Goal: Information Seeking & Learning: Learn about a topic

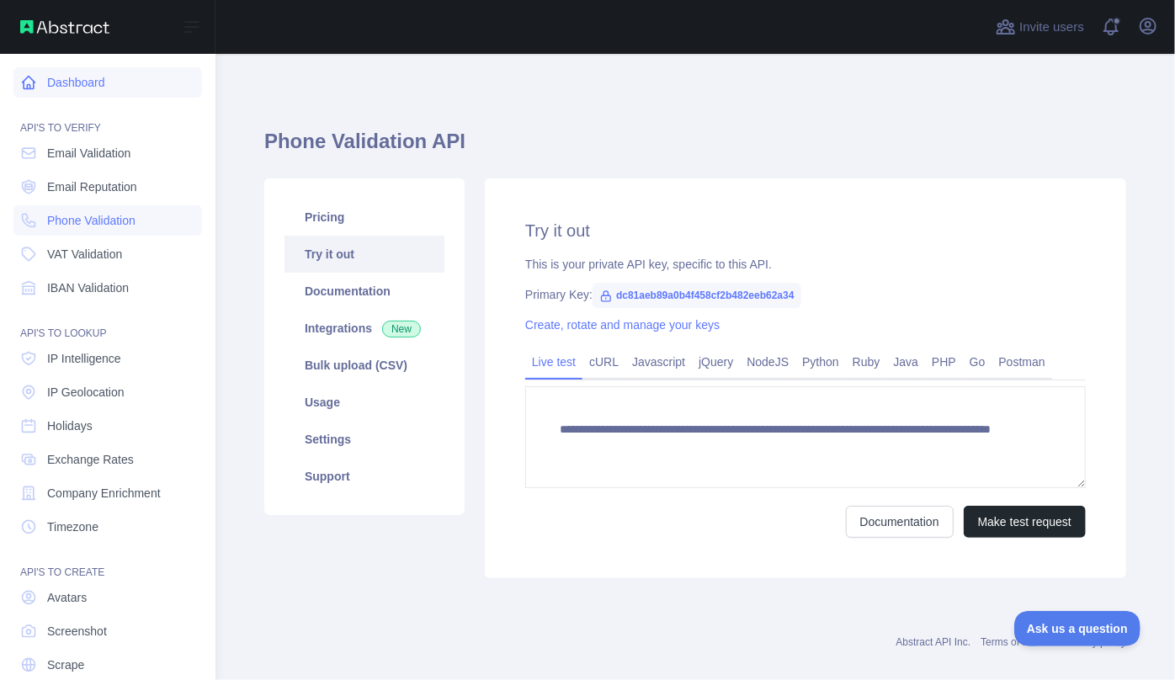
click at [35, 77] on icon at bounding box center [28, 82] width 17 height 17
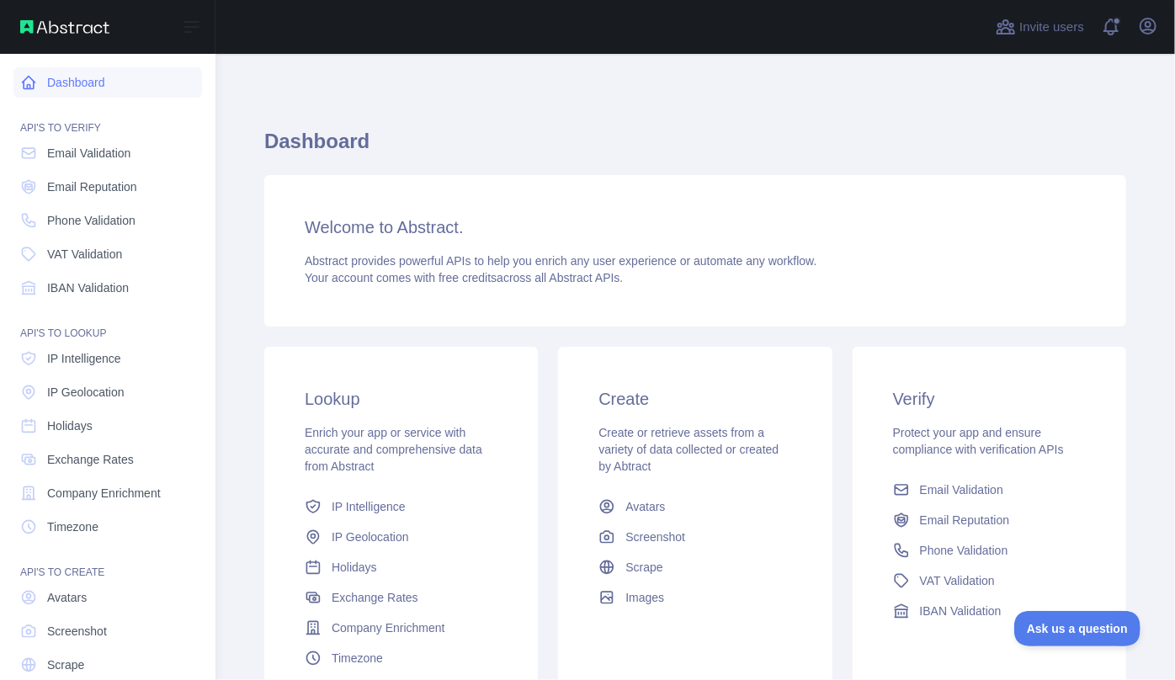
click at [85, 78] on link "Dashboard" at bounding box center [107, 82] width 189 height 30
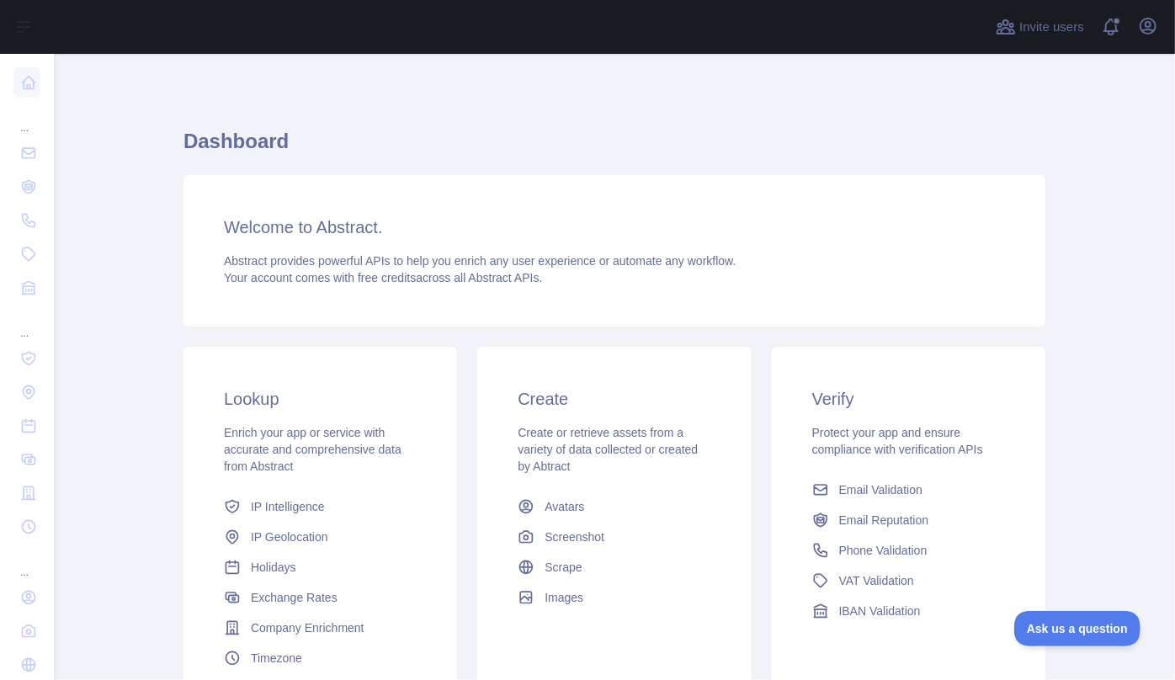
click at [462, 104] on div "Dashboard Welcome to Abstract. Abstract provides powerful APIs to help you enri…" at bounding box center [615, 415] width 862 height 643
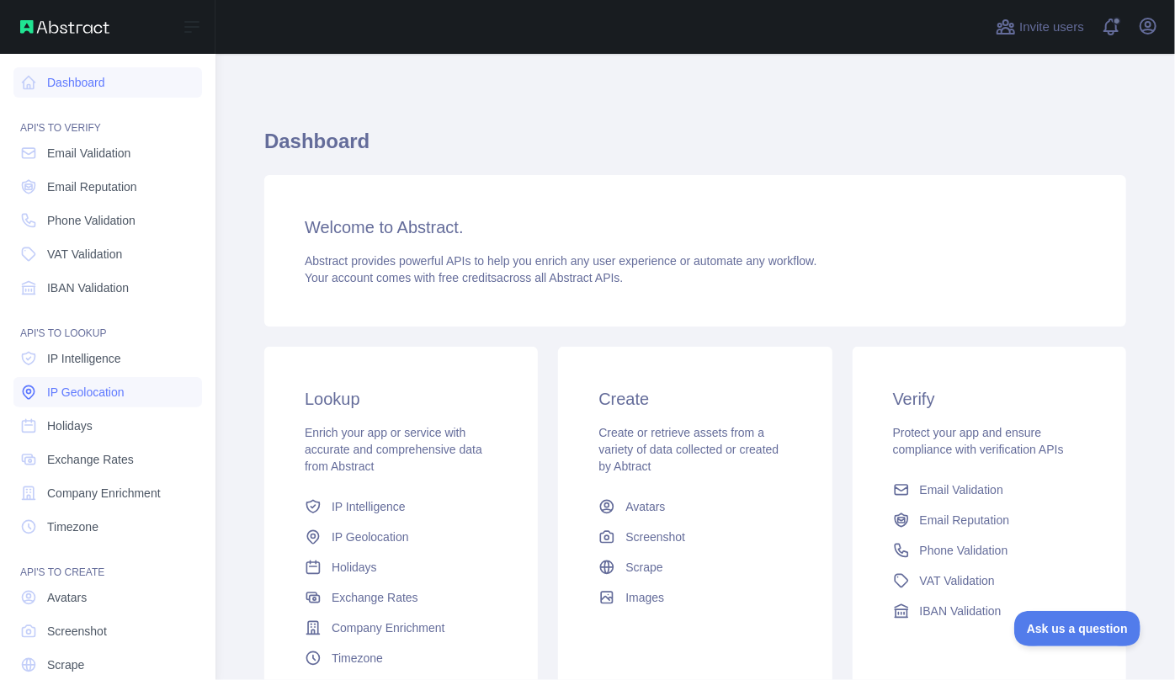
click at [92, 390] on span "IP Geolocation" at bounding box center [85, 392] width 77 height 17
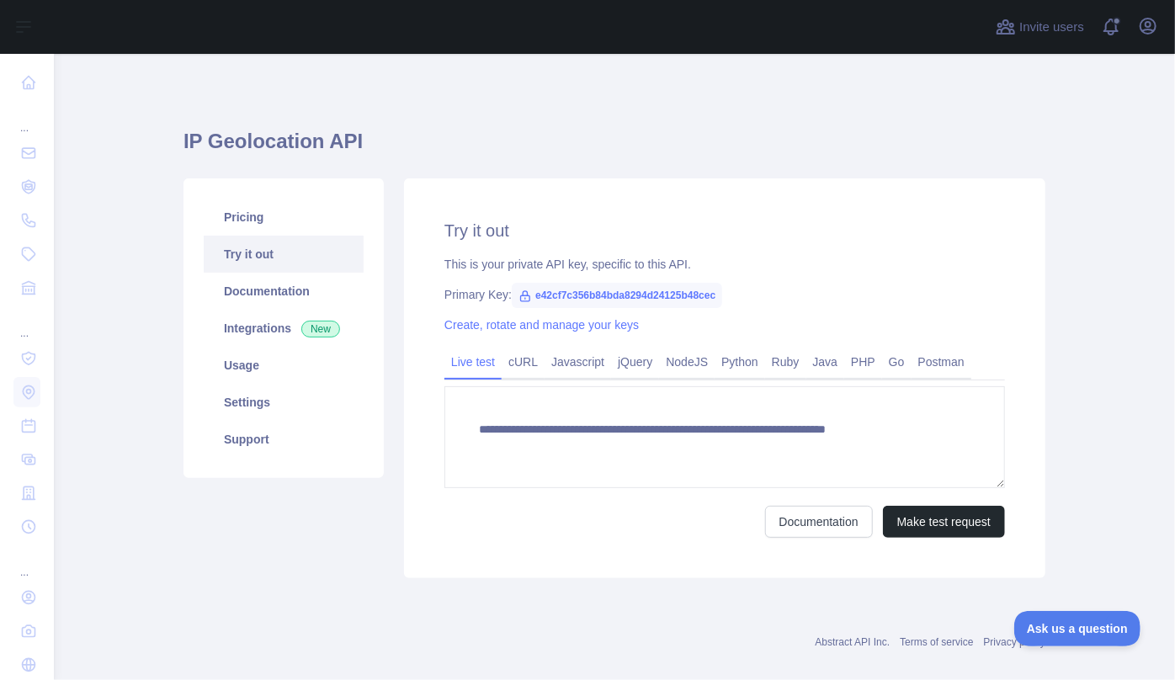
type textarea "**********"
click at [937, 525] on button "Make test request" at bounding box center [944, 522] width 122 height 32
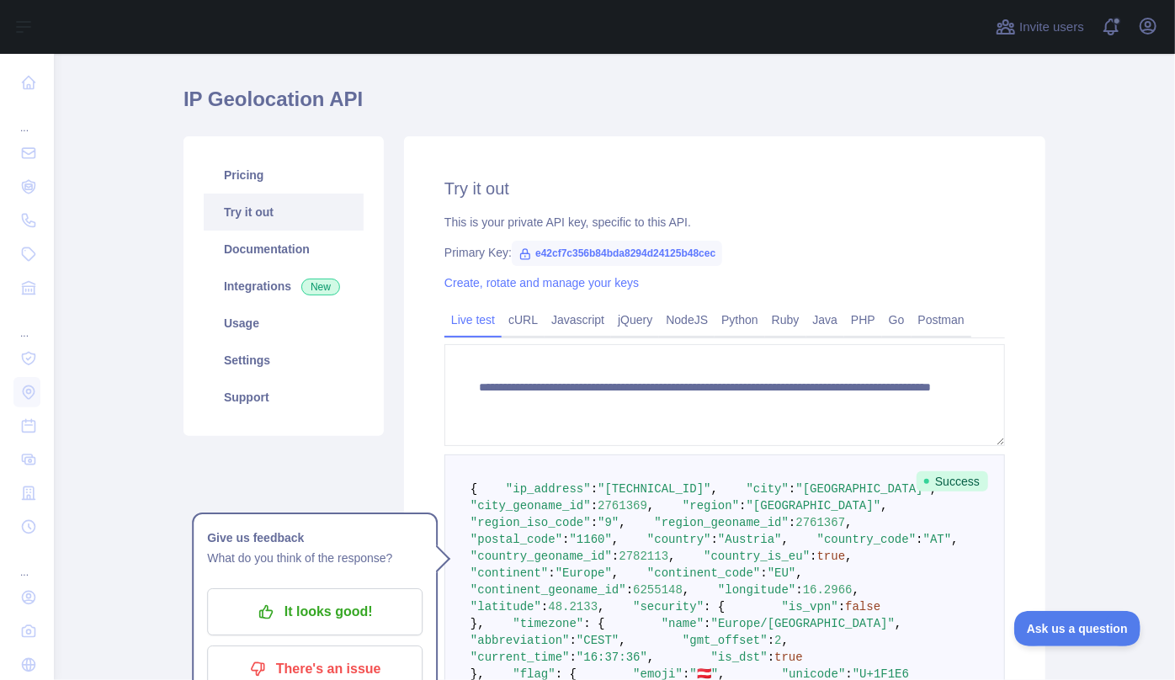
scroll to position [76, 0]
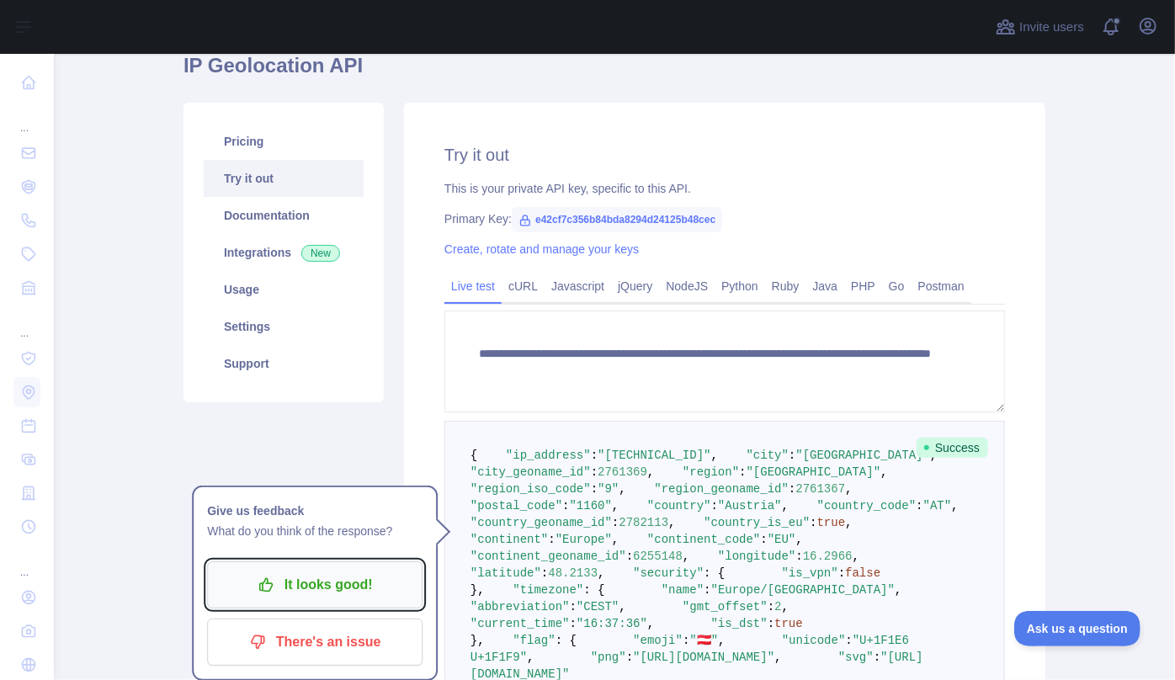
click at [261, 594] on p "It looks good!" at bounding box center [315, 585] width 190 height 29
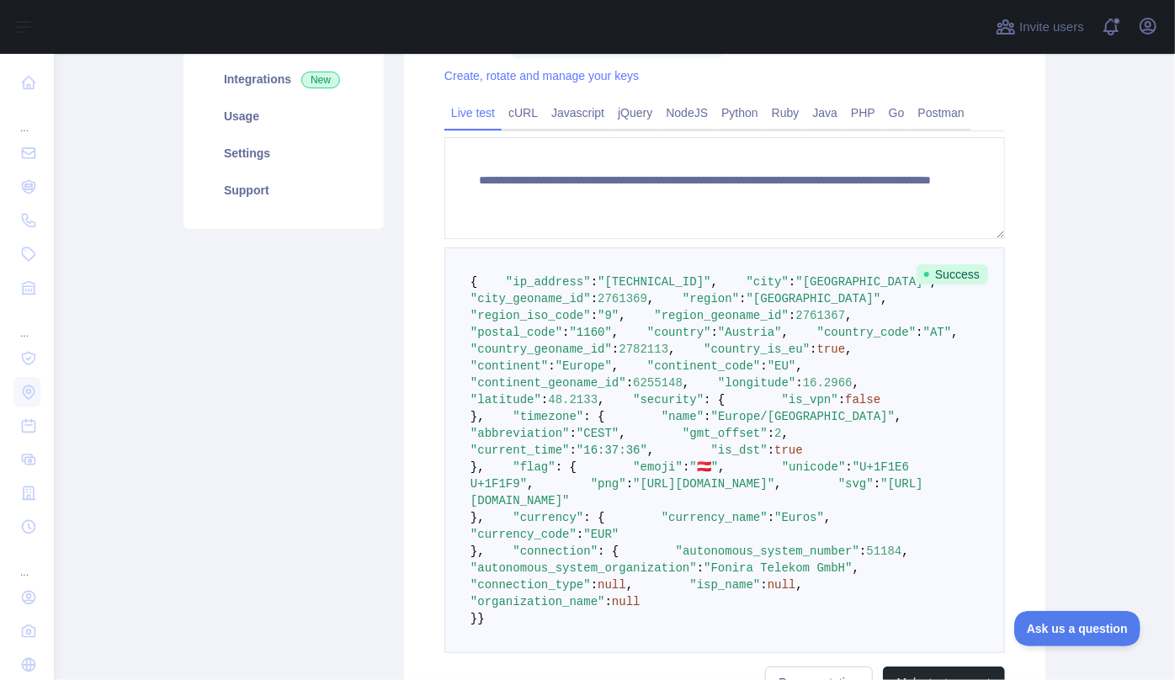
scroll to position [306, 0]
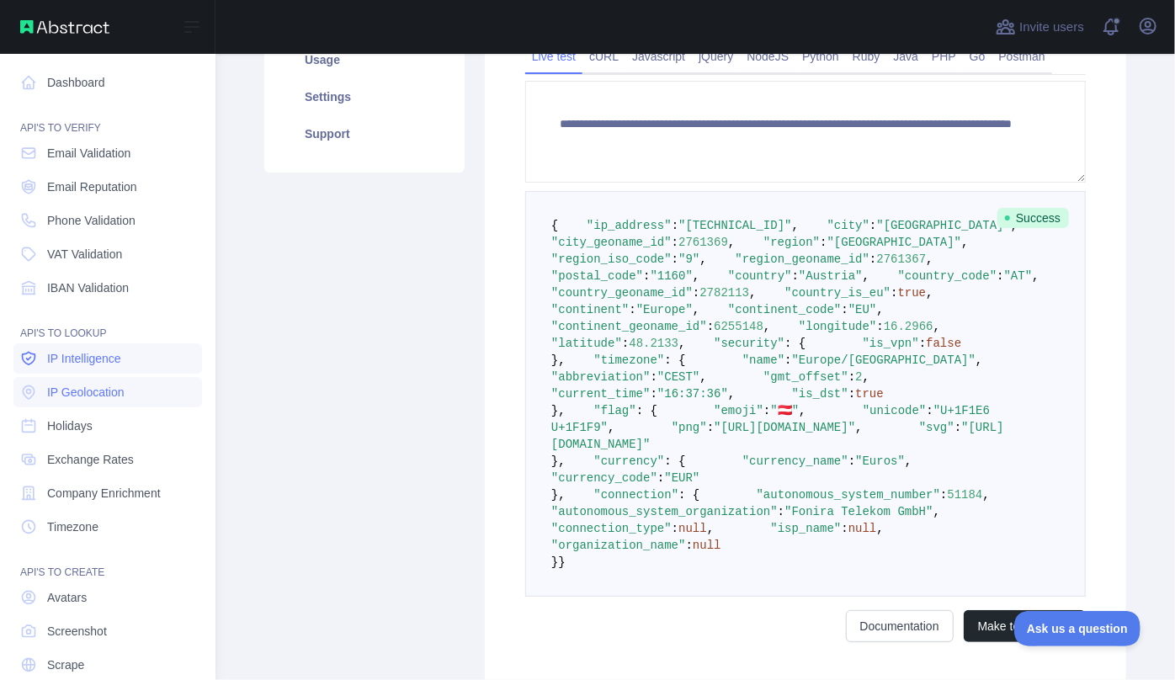
click at [65, 358] on span "IP Intelligence" at bounding box center [84, 358] width 74 height 17
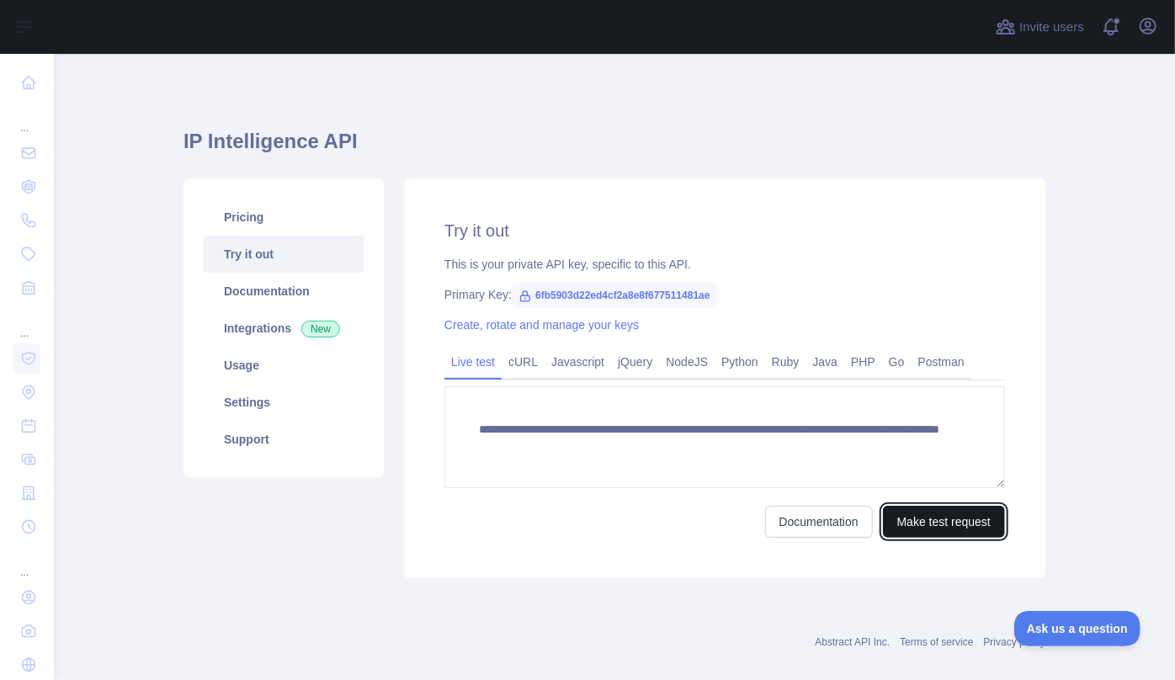
click at [942, 530] on button "Make test request" at bounding box center [944, 522] width 122 height 32
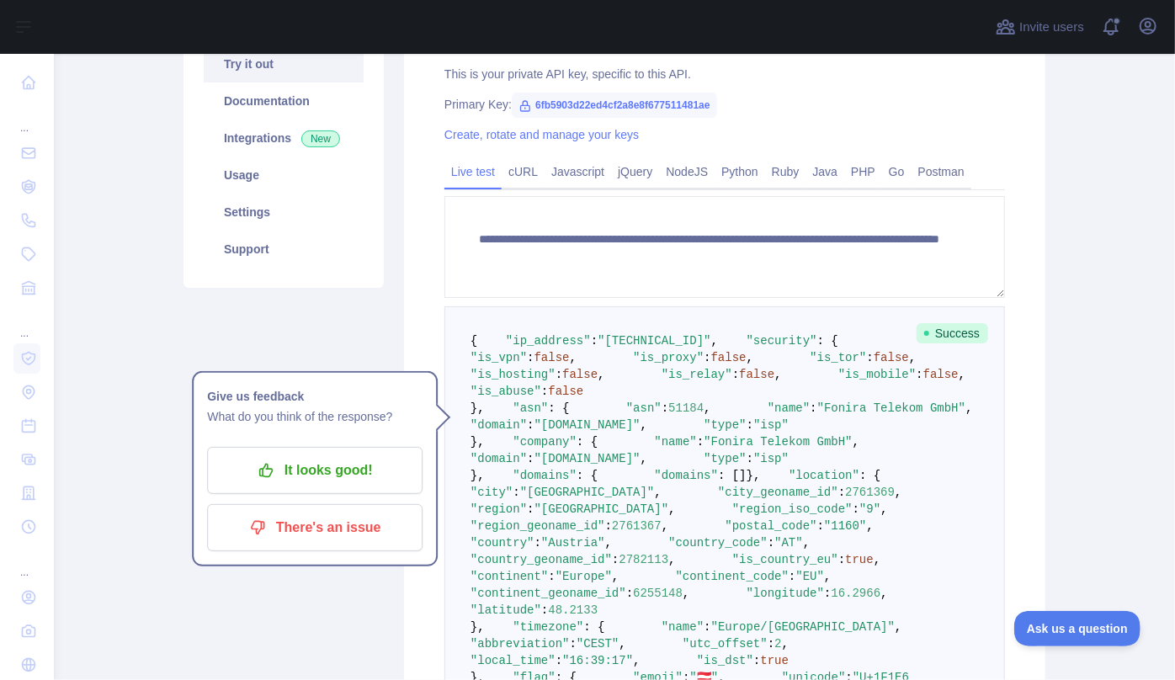
scroll to position [459, 0]
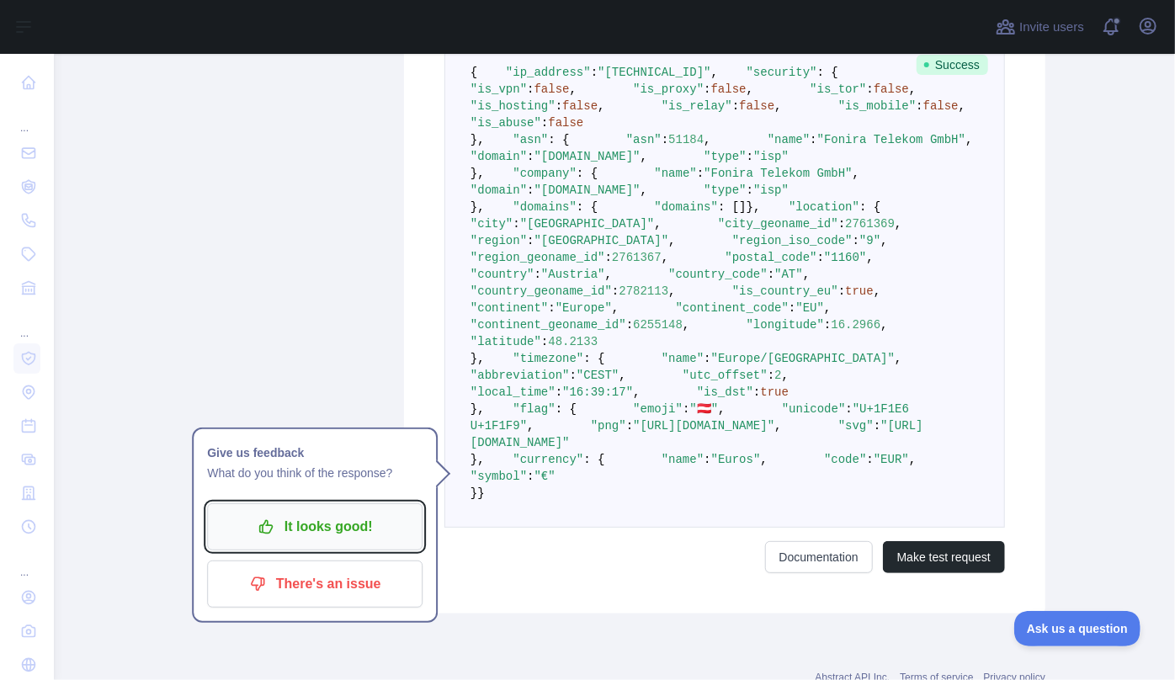
click at [300, 532] on p "It looks good!" at bounding box center [315, 527] width 190 height 29
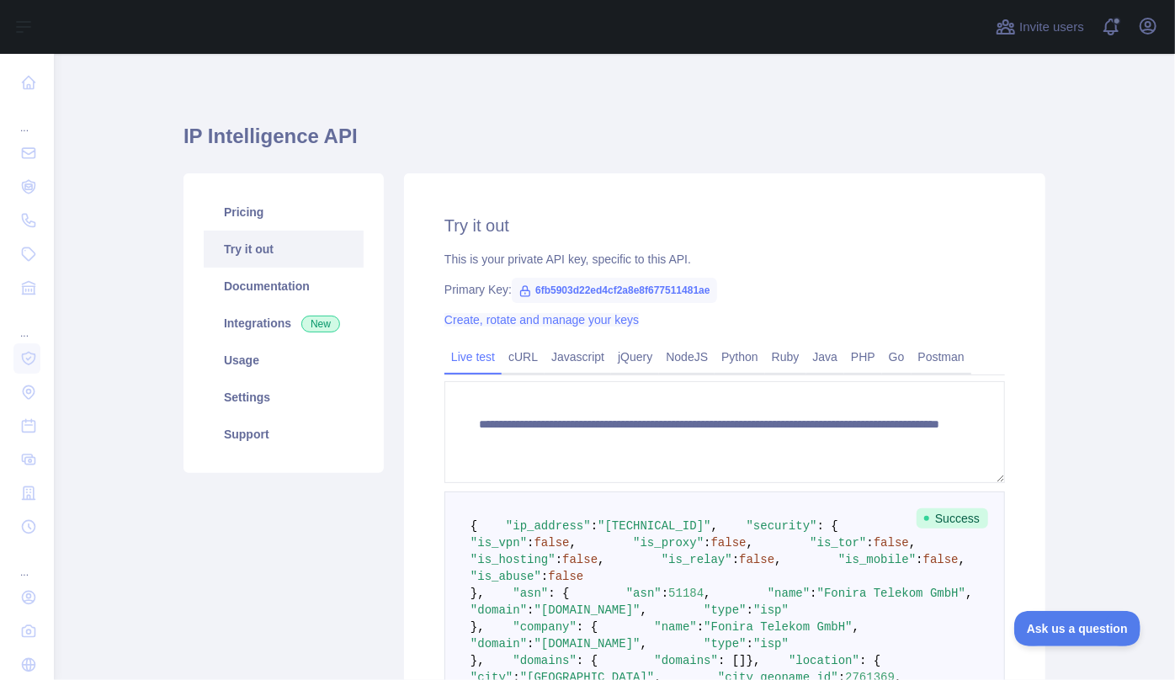
scroll to position [0, 0]
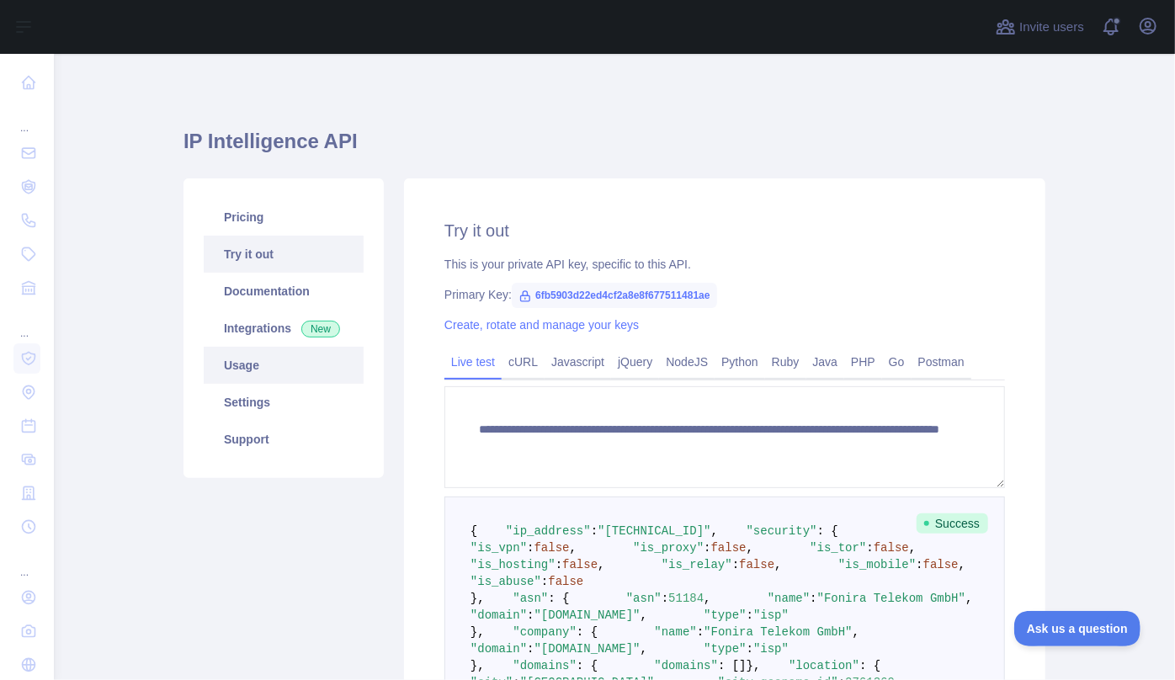
click at [243, 370] on link "Usage" at bounding box center [284, 365] width 160 height 37
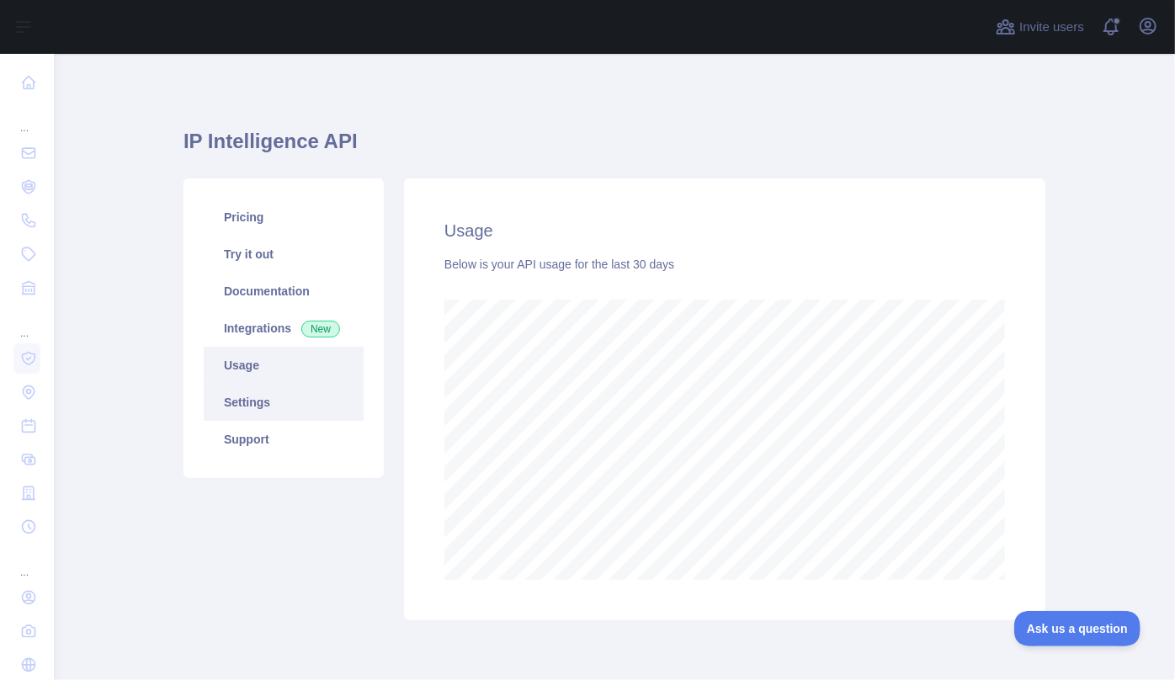
scroll to position [626, 1110]
click at [253, 395] on link "Settings" at bounding box center [284, 402] width 160 height 37
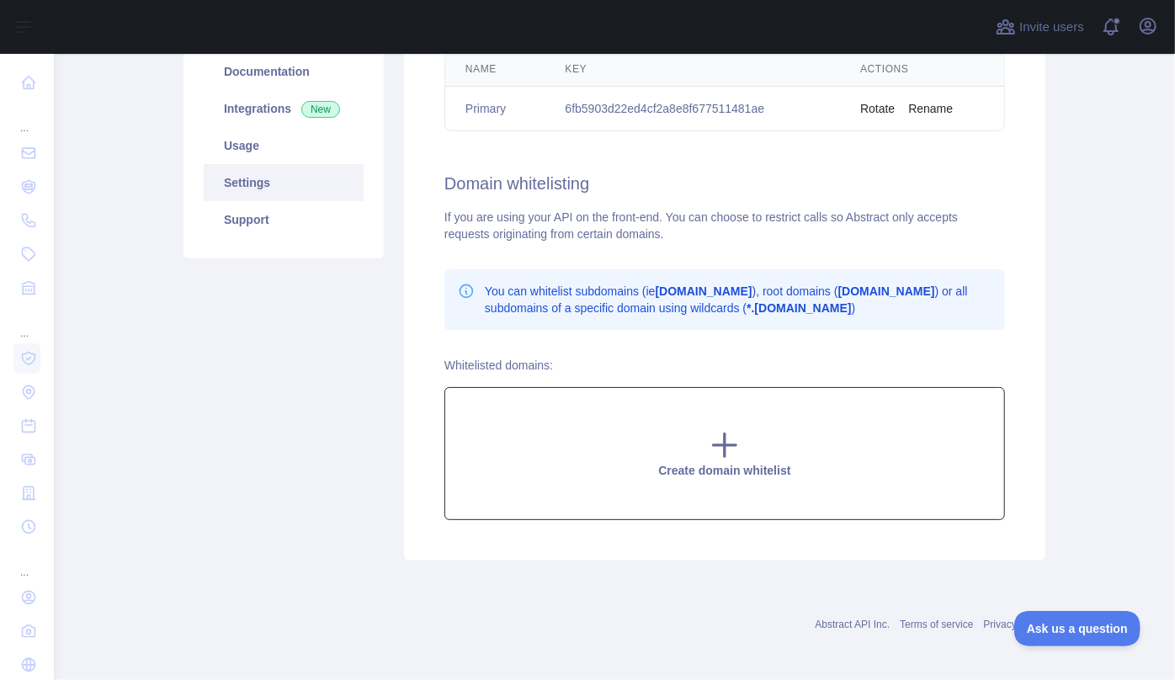
scroll to position [221, 0]
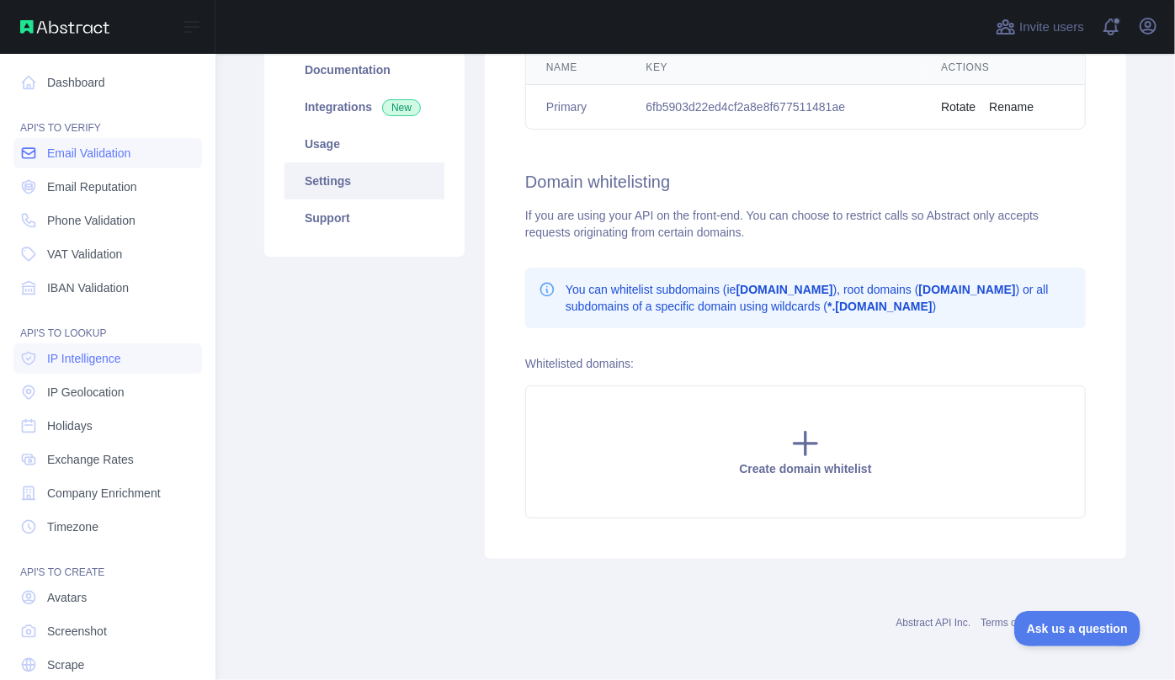
click at [89, 157] on span "Email Validation" at bounding box center [88, 153] width 83 height 17
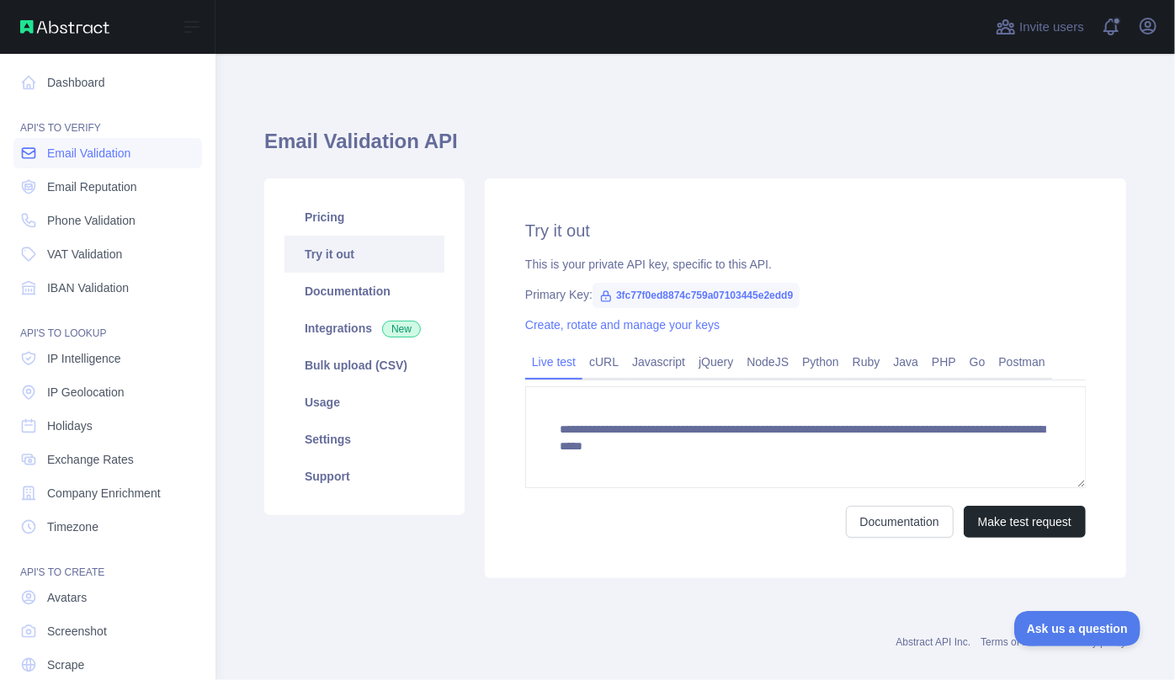
click at [89, 159] on span "Email Validation" at bounding box center [88, 153] width 83 height 17
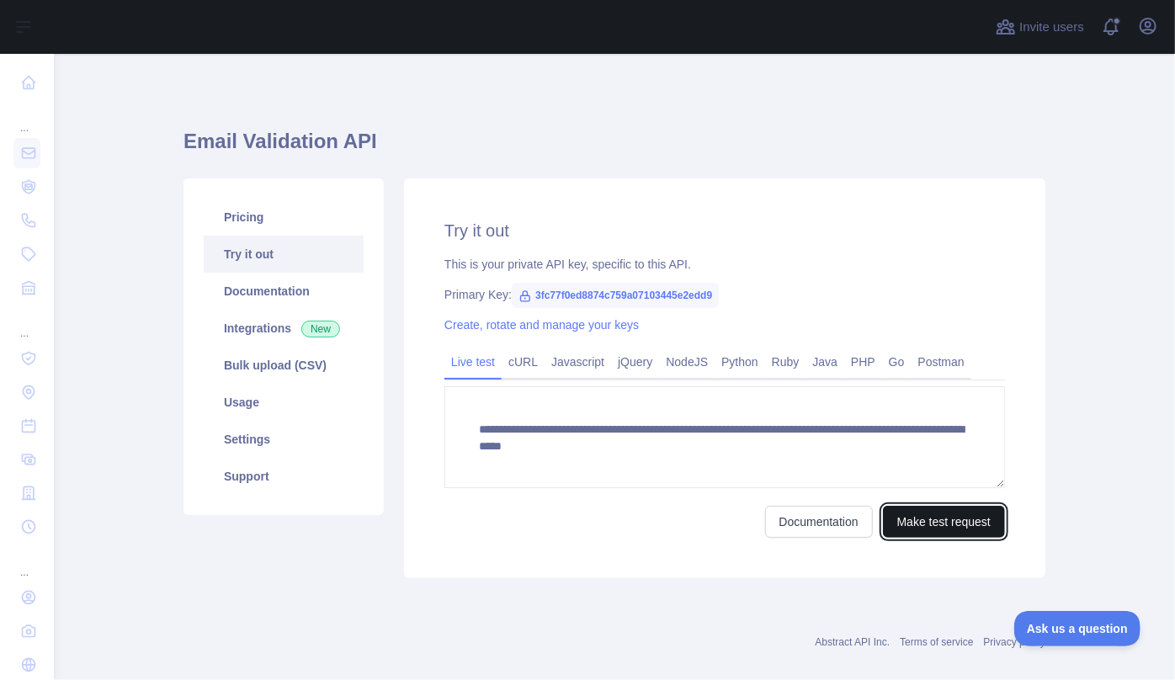
click at [954, 535] on button "Make test request" at bounding box center [944, 522] width 122 height 32
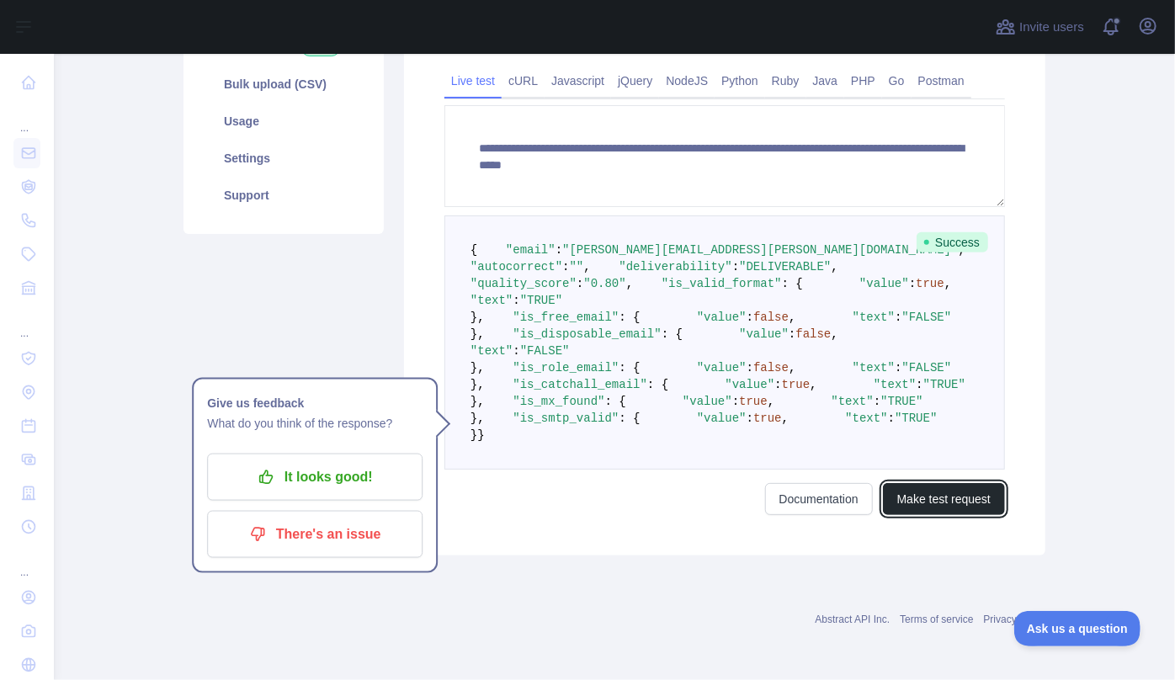
scroll to position [459, 0]
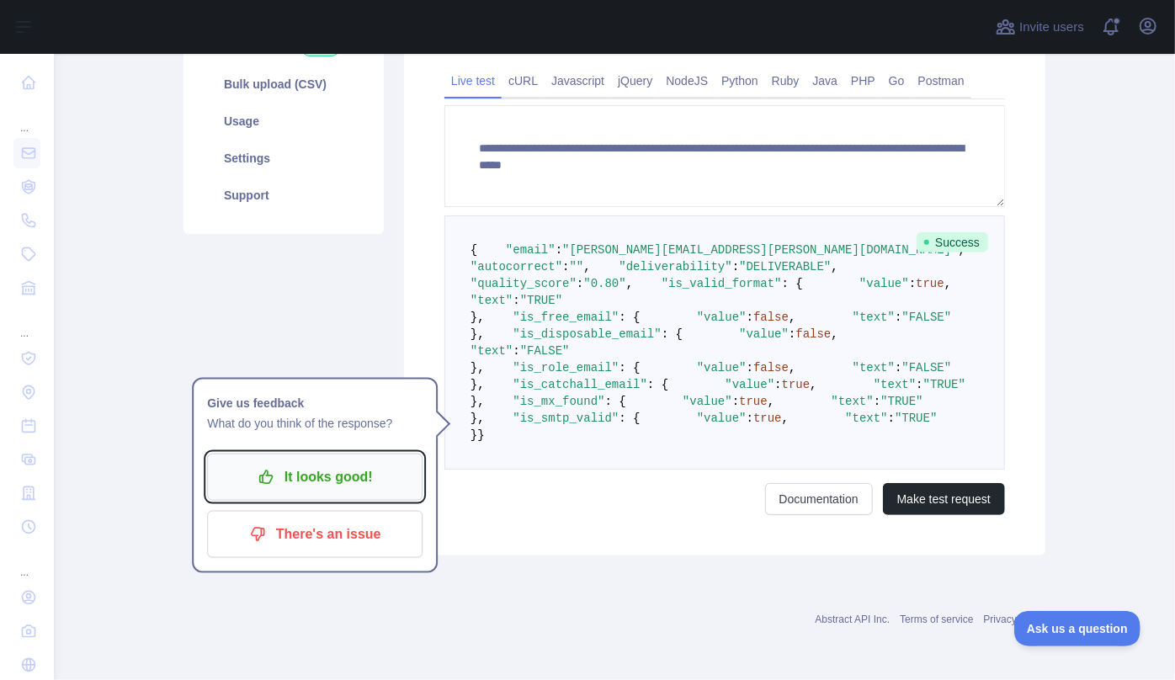
click at [319, 463] on p "It looks good!" at bounding box center [315, 477] width 190 height 29
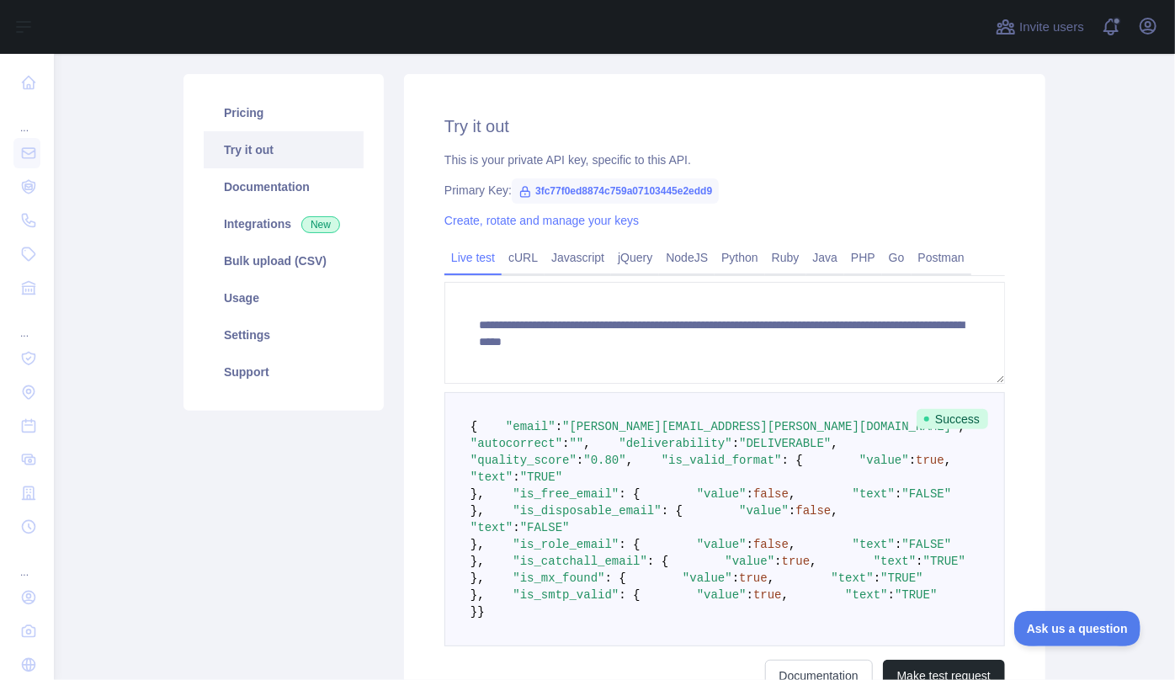
scroll to position [76, 0]
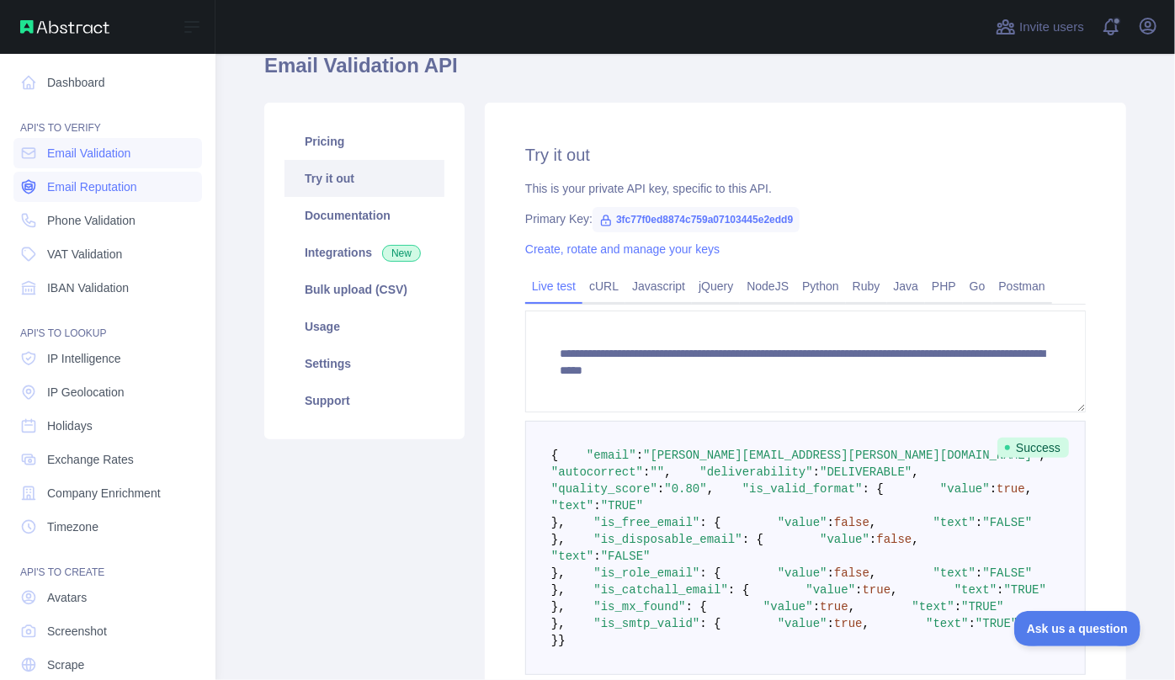
click at [111, 187] on span "Email Reputation" at bounding box center [92, 186] width 90 height 17
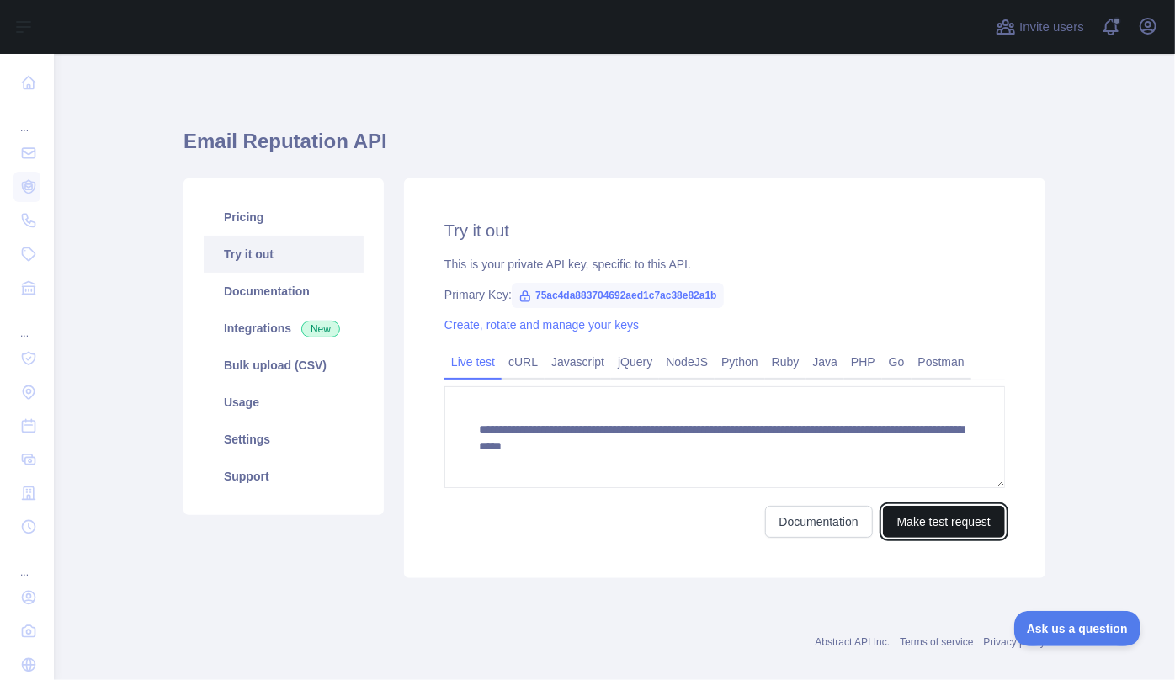
click at [982, 519] on button "Make test request" at bounding box center [944, 522] width 122 height 32
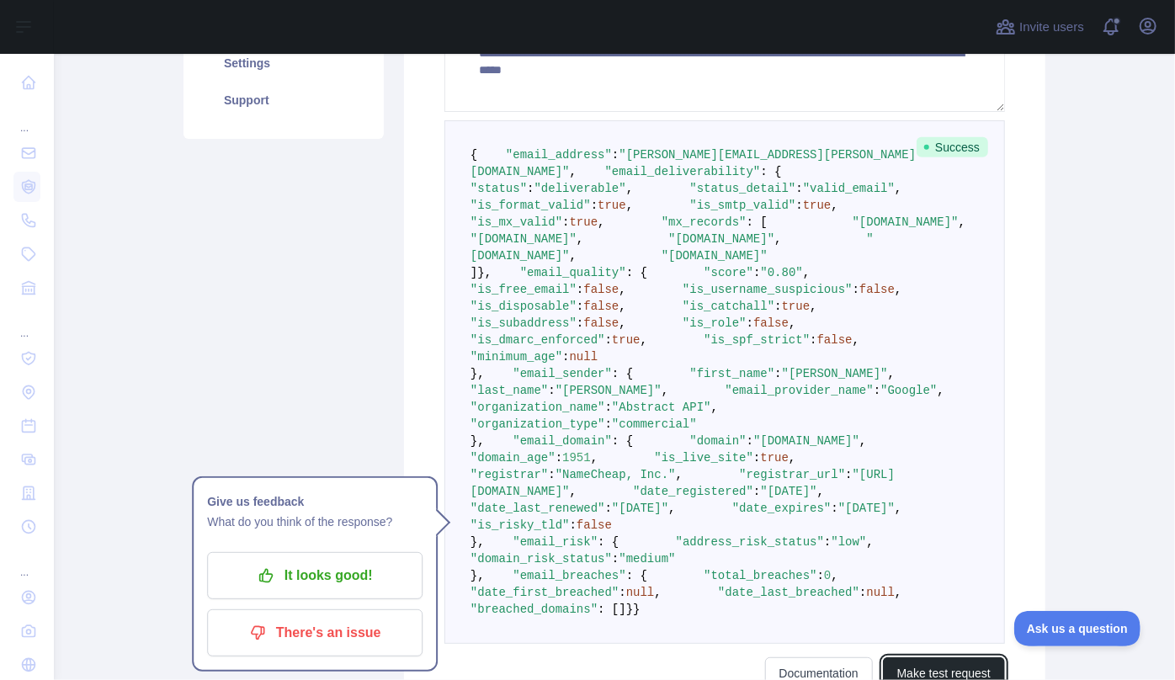
scroll to position [400, 0]
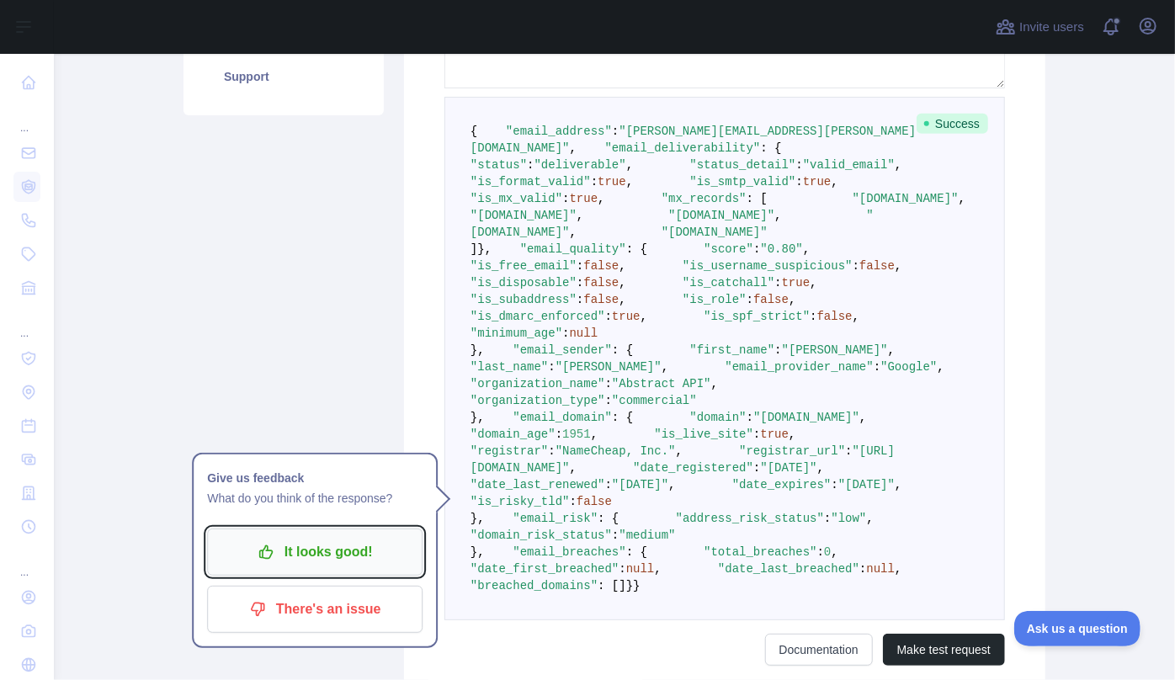
click at [330, 557] on p "It looks good!" at bounding box center [315, 552] width 190 height 29
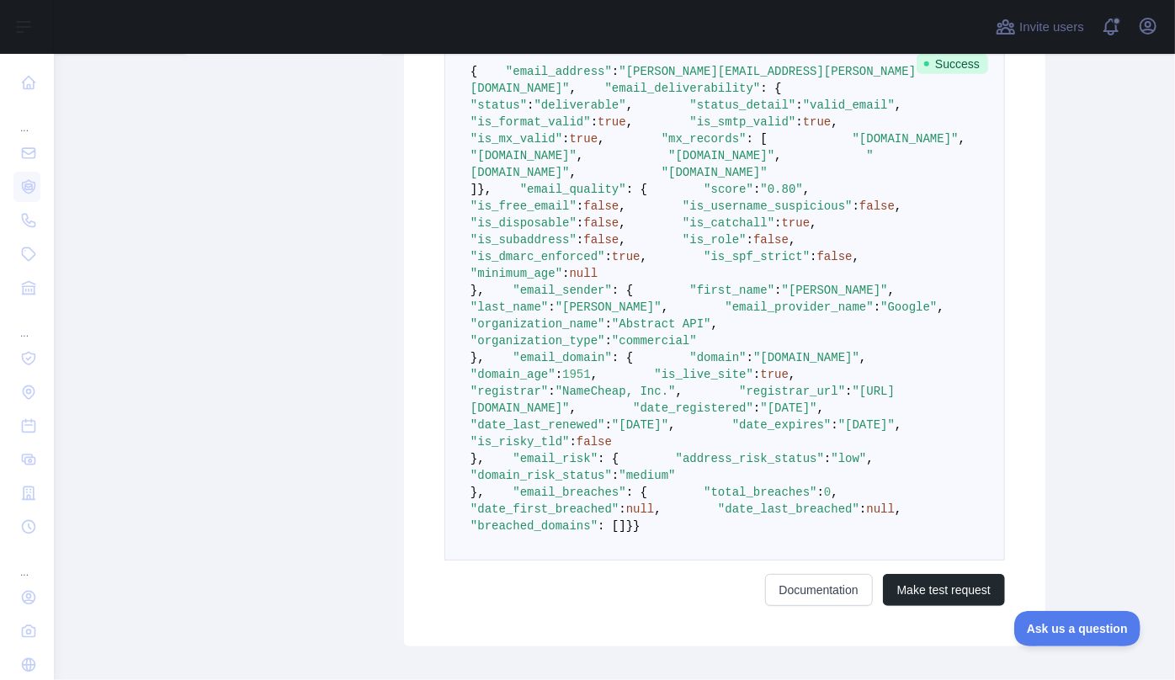
scroll to position [553, 0]
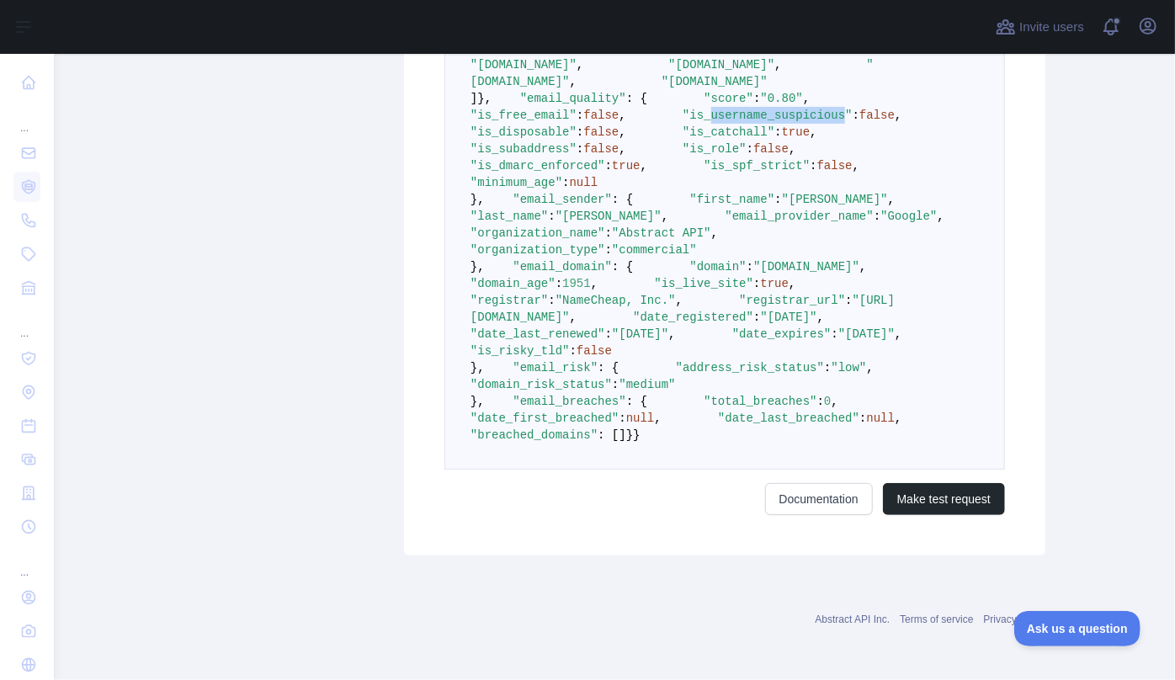
drag, startPoint x: 545, startPoint y: 297, endPoint x: 668, endPoint y: 297, distance: 122.9
click at [683, 122] on span ""is_username_suspicious"" at bounding box center [768, 115] width 170 height 13
drag, startPoint x: 612, startPoint y: 339, endPoint x: 639, endPoint y: 341, distance: 27.0
click at [639, 189] on span ""minimum_age" : null" at bounding box center [693, 174] width 445 height 30
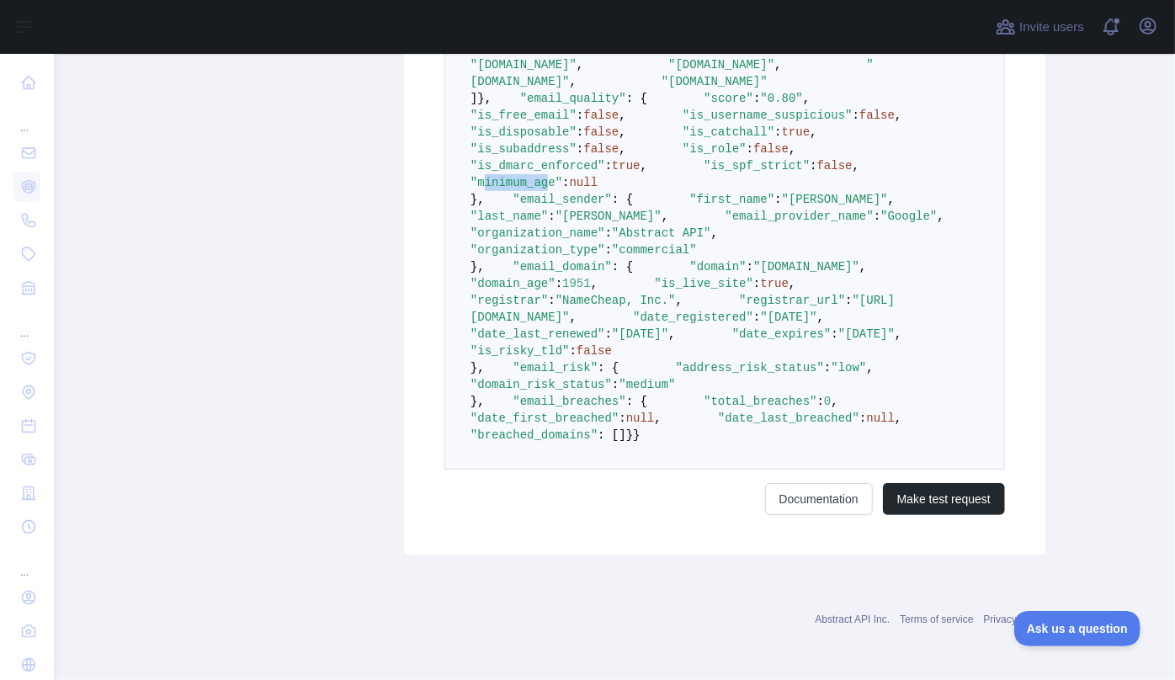
drag, startPoint x: 527, startPoint y: 341, endPoint x: 590, endPoint y: 334, distance: 63.5
click at [562, 189] on span ""minimum_age"" at bounding box center [517, 182] width 92 height 13
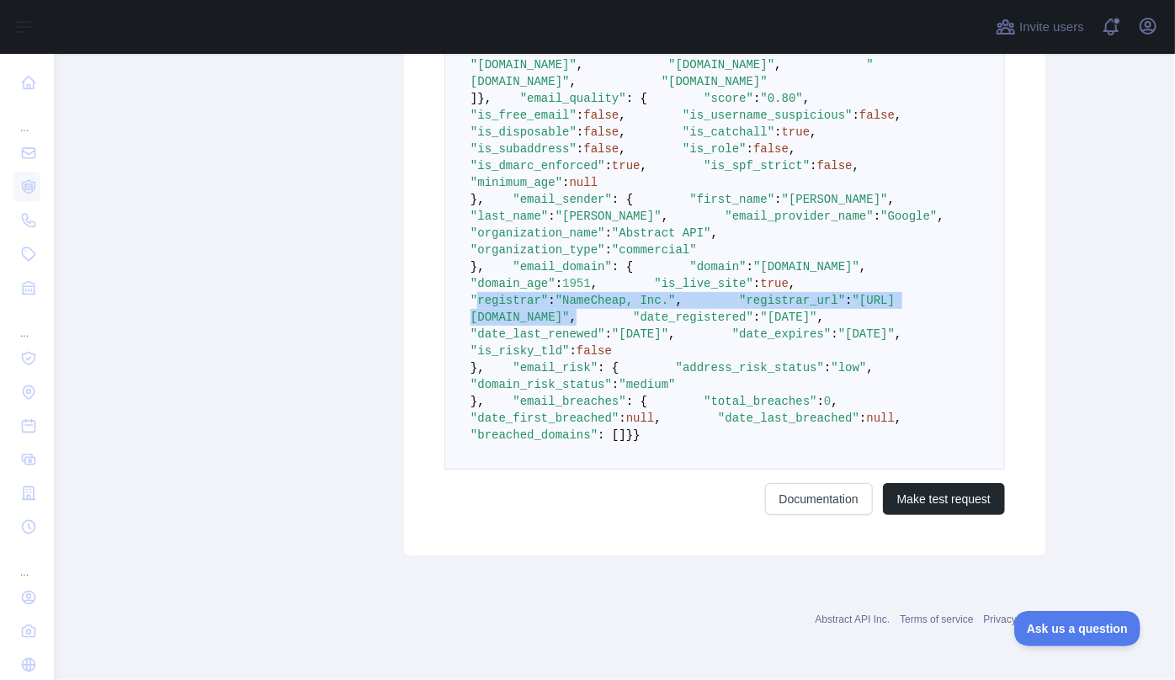
drag, startPoint x: 520, startPoint y: 253, endPoint x: 786, endPoint y: 269, distance: 266.5
click at [786, 269] on pre "{ "email_address" : "[PERSON_NAME][EMAIL_ADDRESS][PERSON_NAME][DOMAIN_NAME]" , …" at bounding box center [725, 208] width 561 height 524
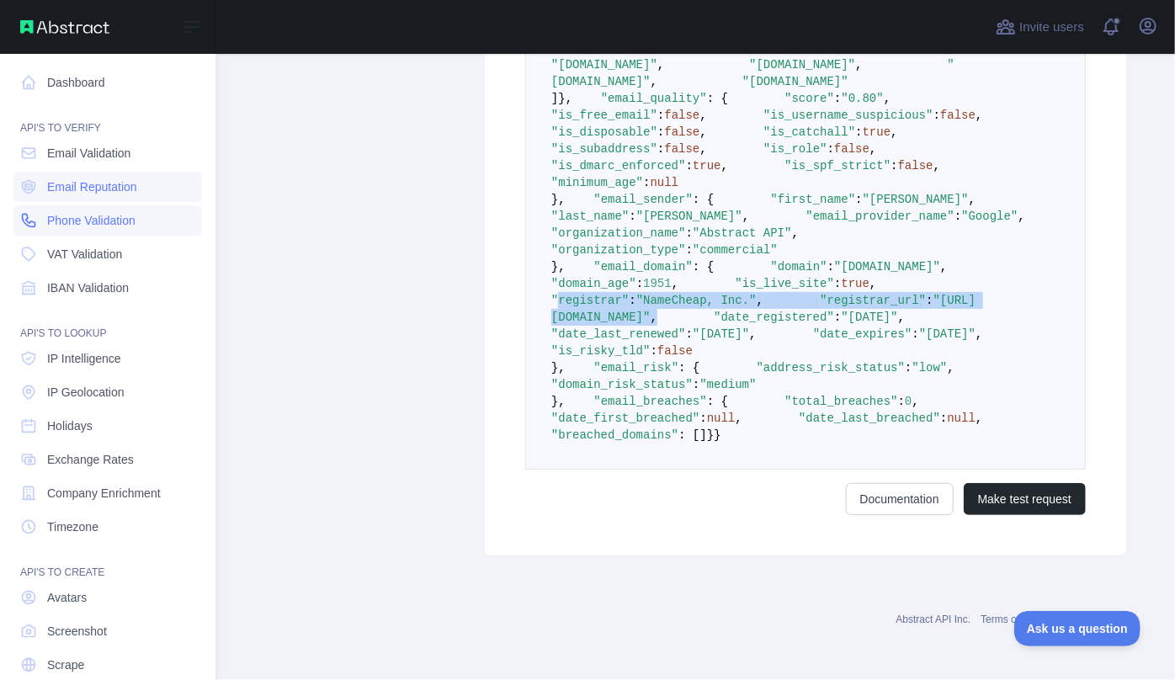
click at [77, 230] on link "Phone Validation" at bounding box center [107, 220] width 189 height 30
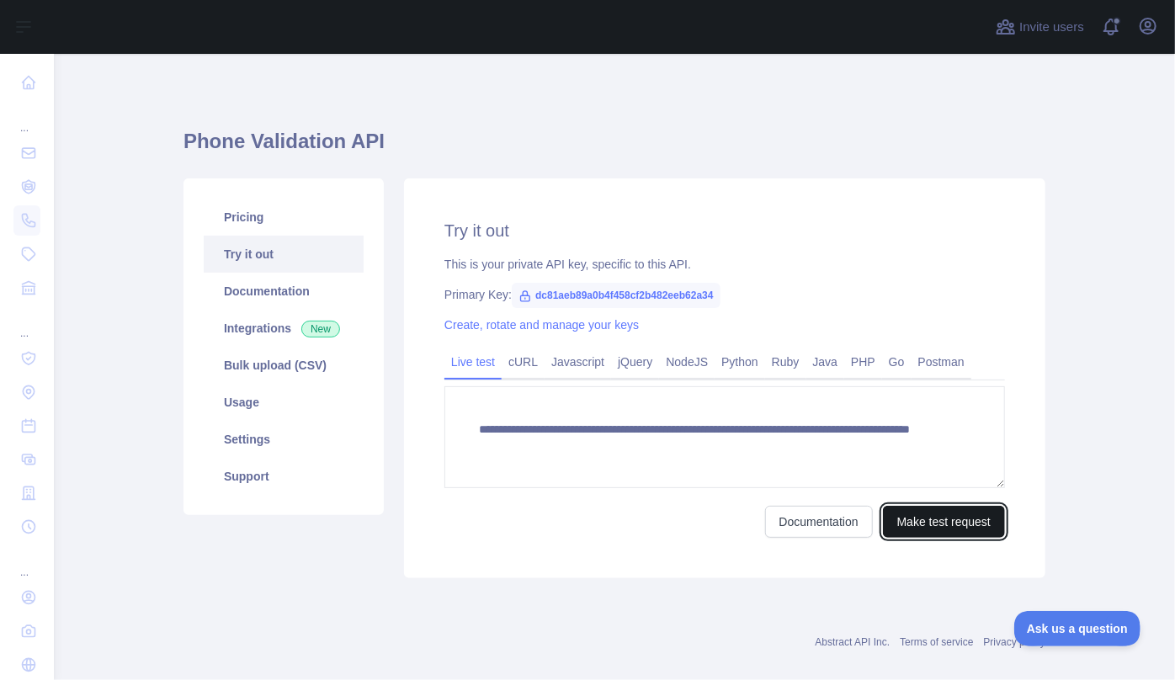
click at [947, 524] on button "Make test request" at bounding box center [944, 522] width 122 height 32
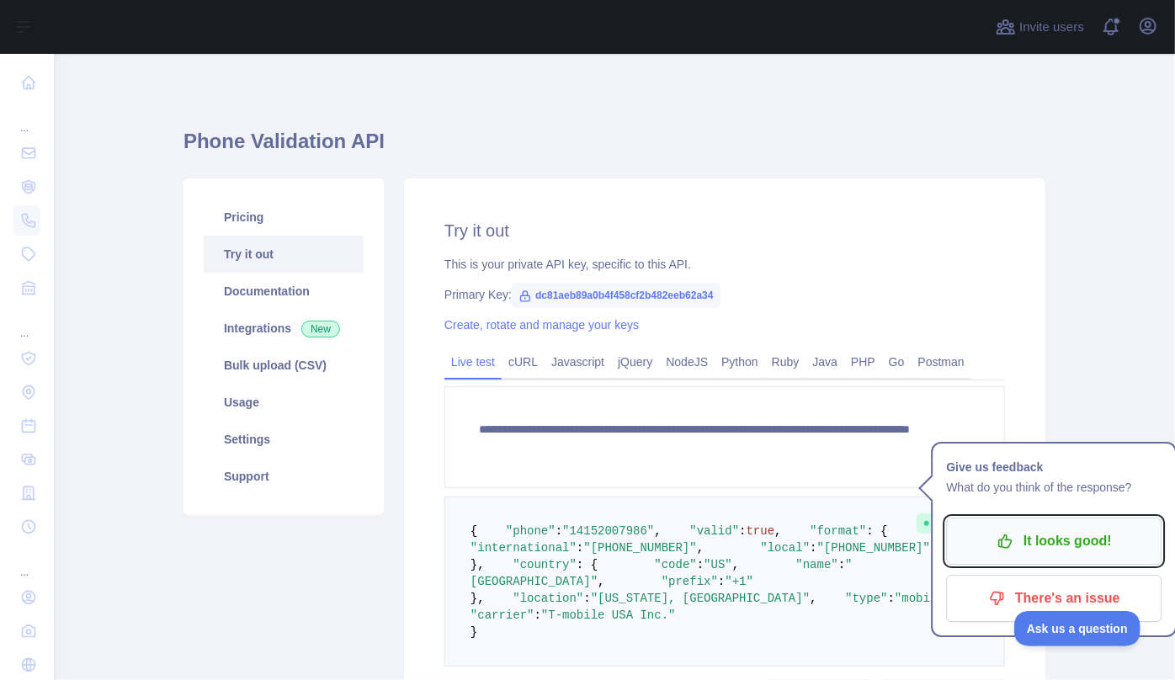
click at [997, 524] on button "It looks good!" at bounding box center [1054, 541] width 216 height 47
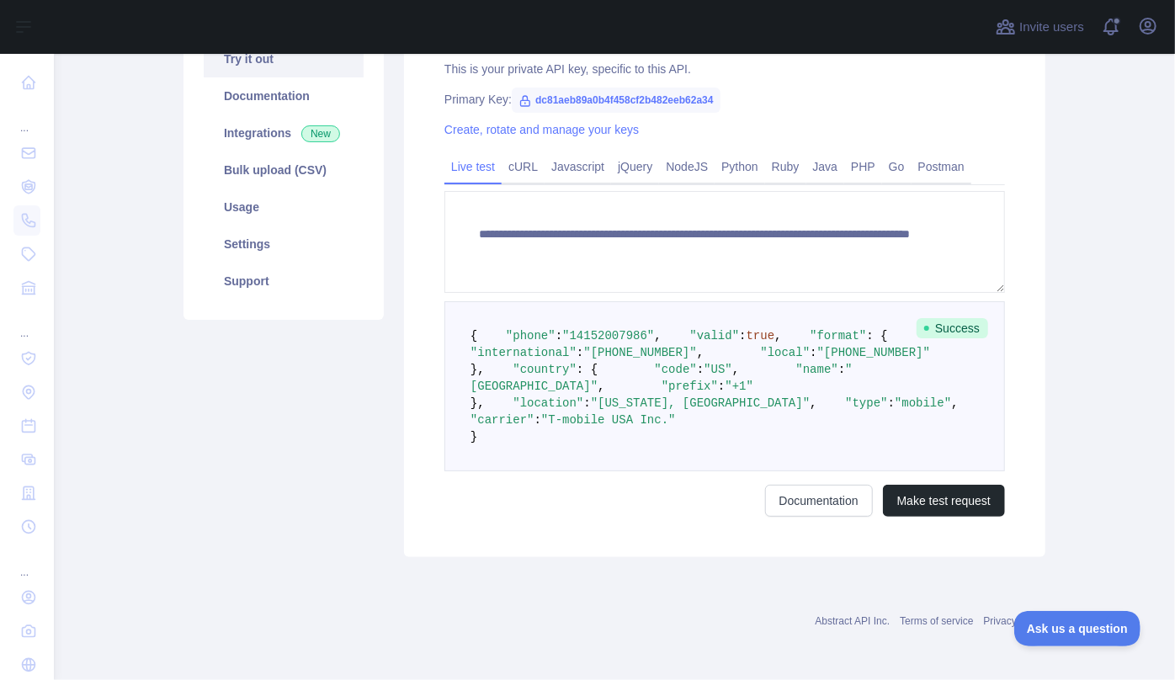
scroll to position [229, 0]
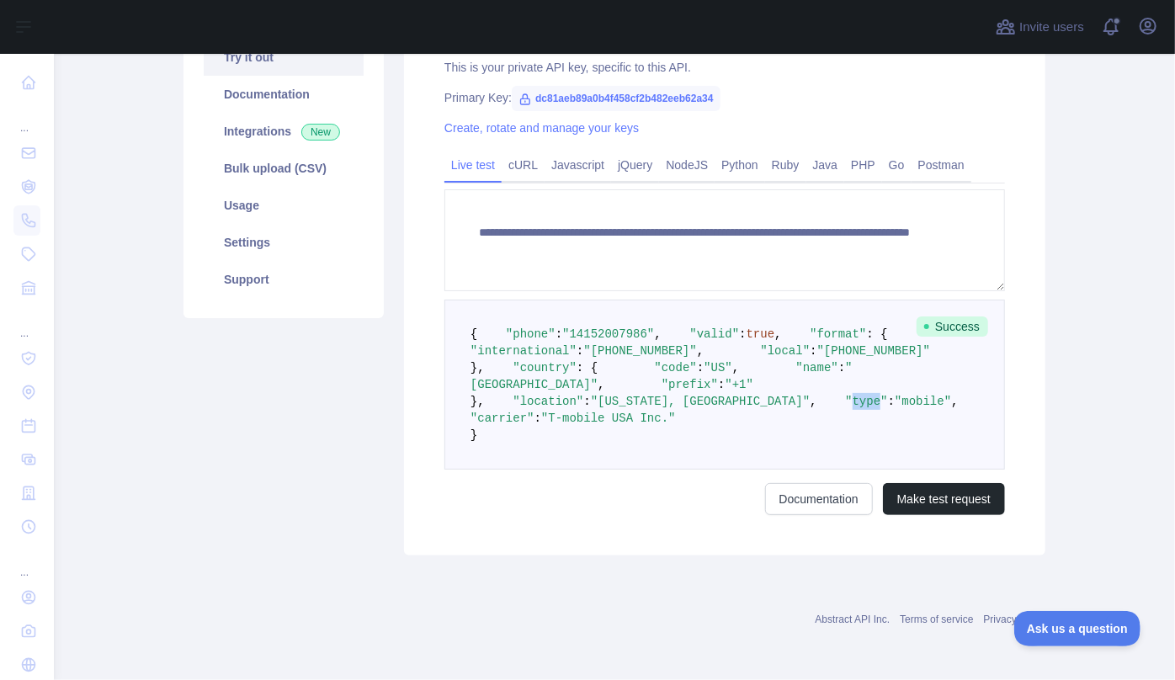
drag, startPoint x: 496, startPoint y: 522, endPoint x: 524, endPoint y: 524, distance: 28.7
click at [845, 408] on span ""type"" at bounding box center [866, 401] width 42 height 13
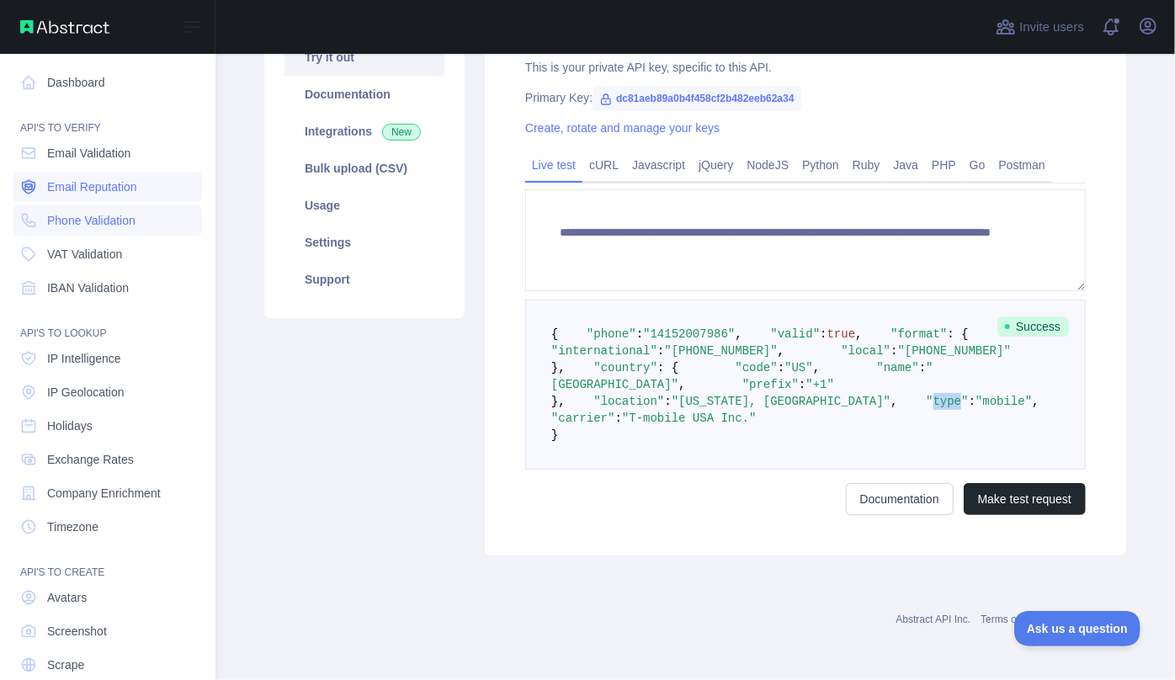
click at [99, 193] on span "Email Reputation" at bounding box center [92, 186] width 90 height 17
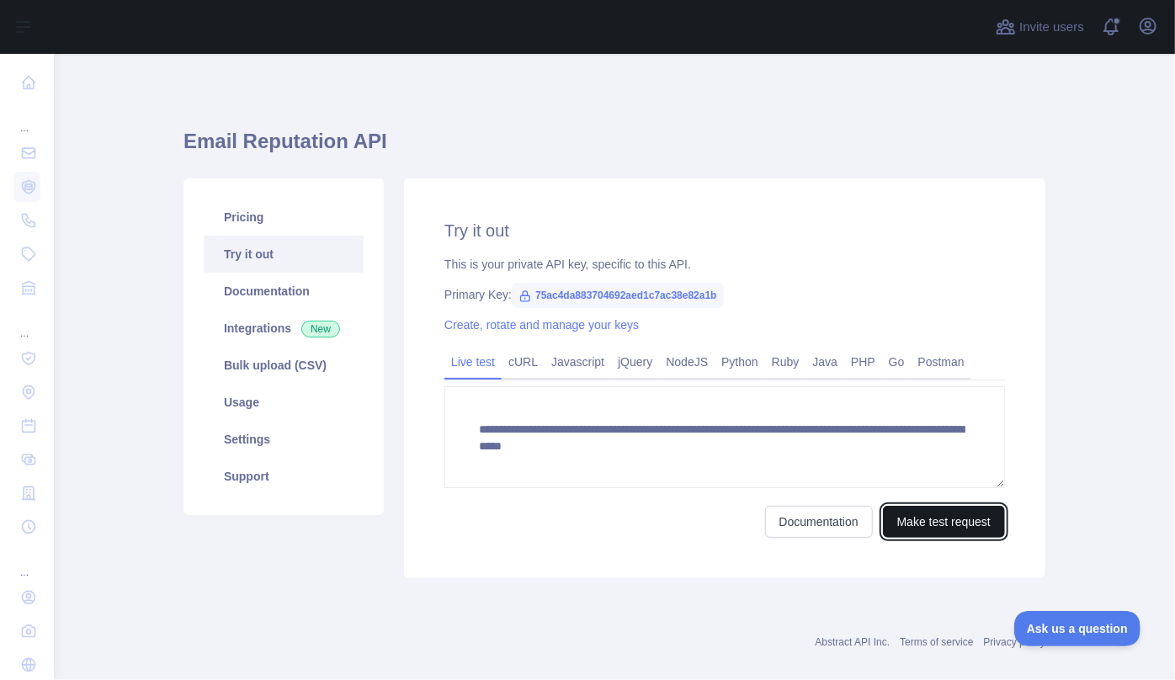
click at [952, 524] on button "Make test request" at bounding box center [944, 522] width 122 height 32
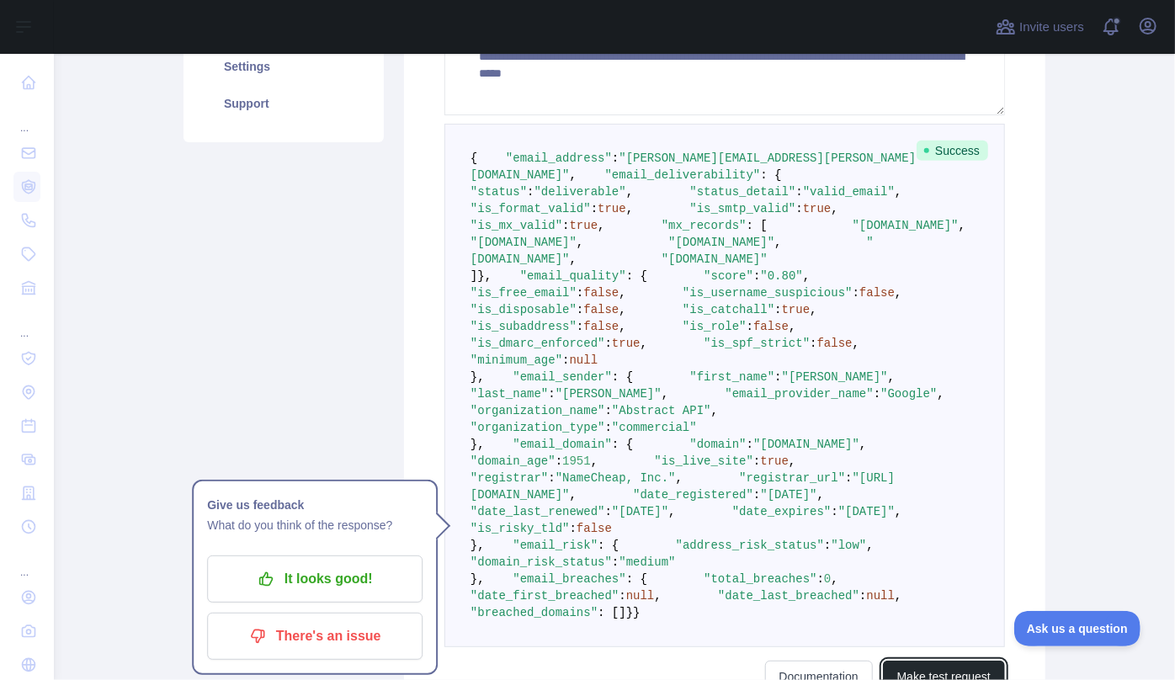
scroll to position [459, 0]
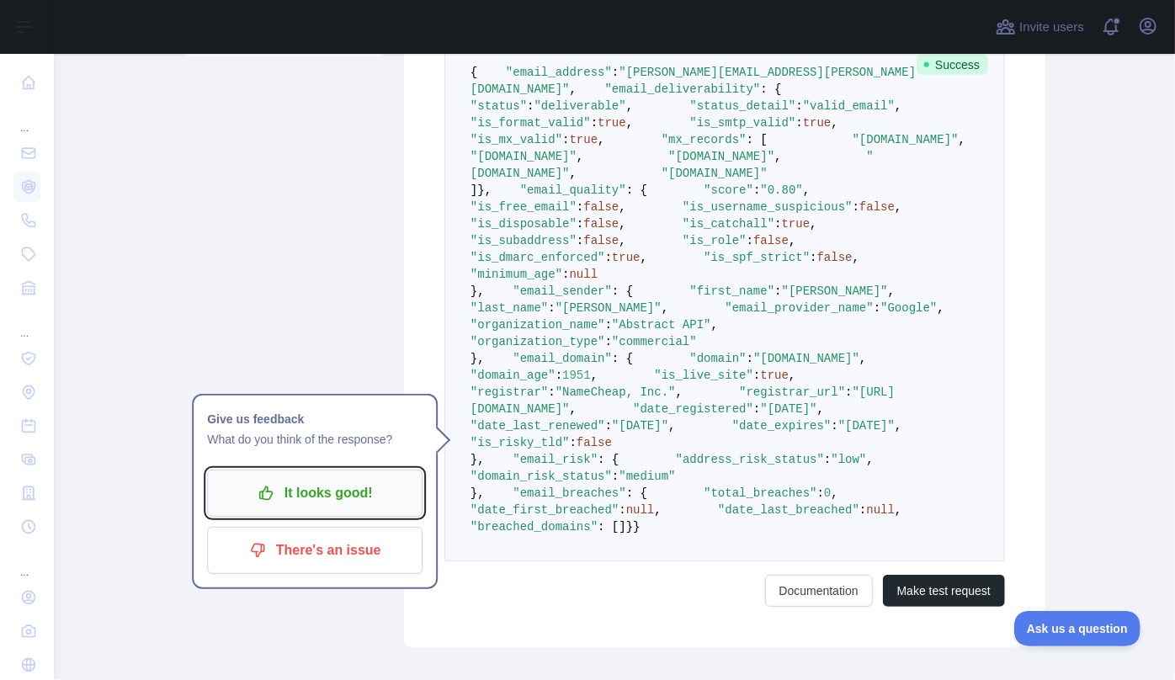
drag, startPoint x: 317, startPoint y: 498, endPoint x: 379, endPoint y: 486, distance: 62.6
click at [317, 498] on p "It looks good!" at bounding box center [315, 493] width 190 height 29
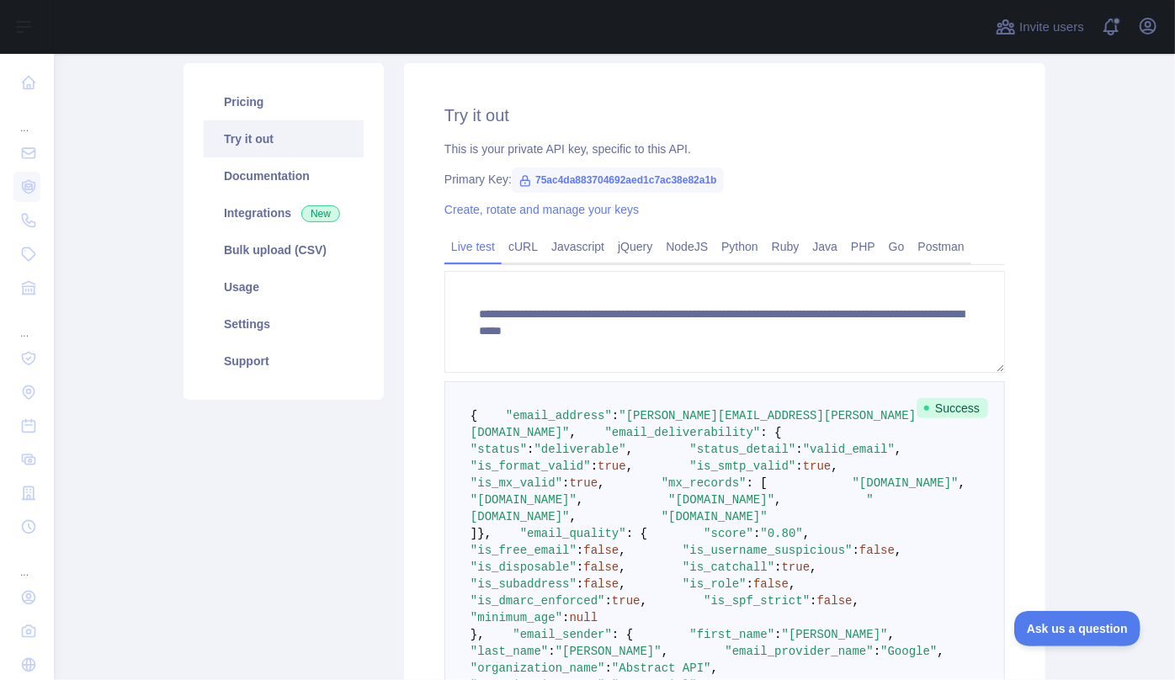
scroll to position [0, 0]
